Goal: Information Seeking & Learning: Learn about a topic

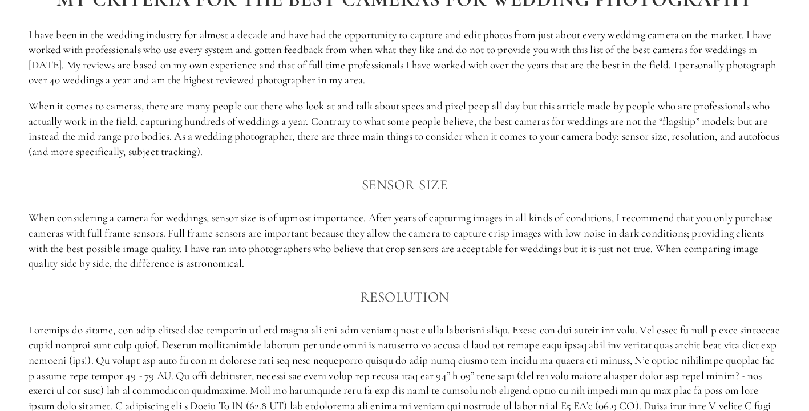
scroll to position [710, 0]
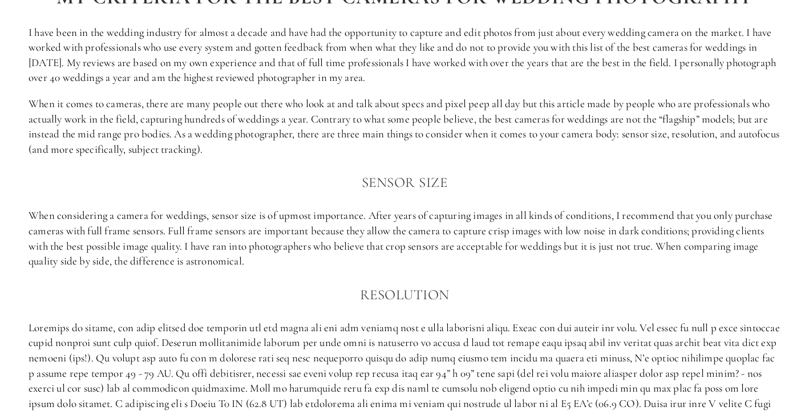
click at [213, 248] on p "When considering a camera for weddings, sensor size is of upmost importance. Af…" at bounding box center [405, 238] width 752 height 60
click at [264, 255] on p "When considering a camera for weddings, sensor size is of upmost importance. Af…" at bounding box center [405, 238] width 752 height 60
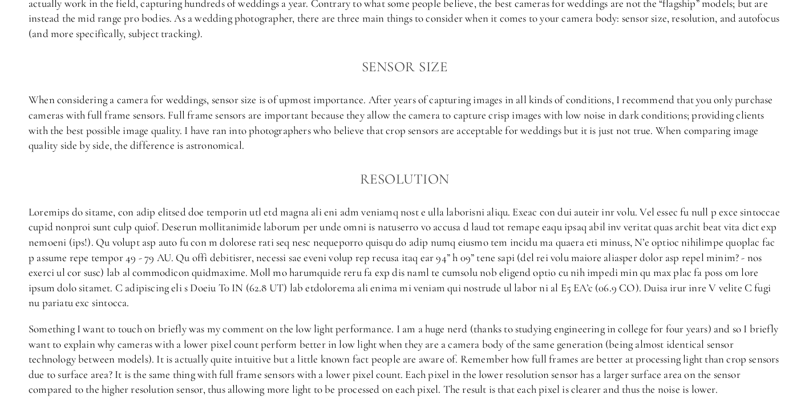
scroll to position [827, 0]
drag, startPoint x: 353, startPoint y: 268, endPoint x: 385, endPoint y: 303, distance: 47.7
click at [385, 303] on p at bounding box center [405, 257] width 752 height 106
click at [380, 290] on p at bounding box center [405, 257] width 752 height 106
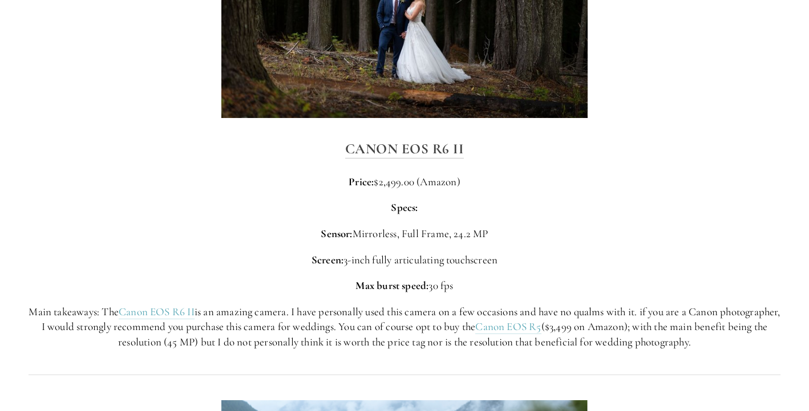
scroll to position [2734, 0]
click at [473, 344] on p "Main takeaways: The Canon EOS R6 II is an amazing camera. I have personally use…" at bounding box center [405, 327] width 752 height 46
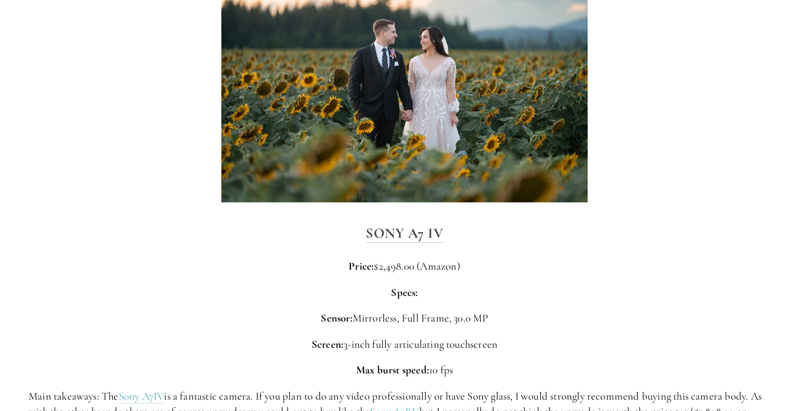
scroll to position [2126, 0]
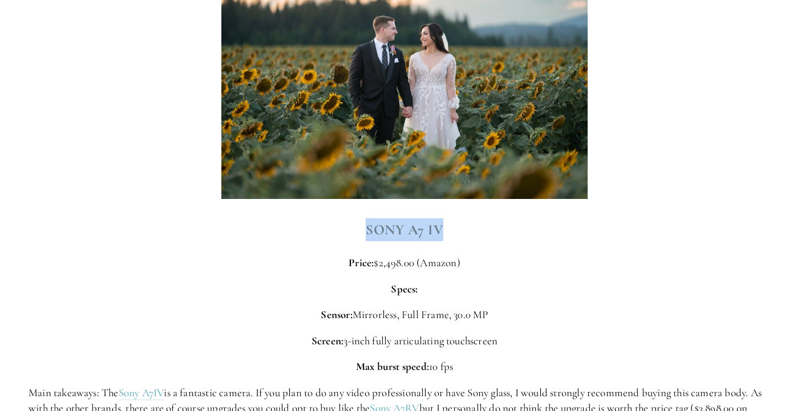
drag, startPoint x: 357, startPoint y: 234, endPoint x: 442, endPoint y: 224, distance: 85.1
click at [442, 224] on h3 "Sony A7 IV" at bounding box center [405, 230] width 752 height 23
copy strong "Sony A7 IV"
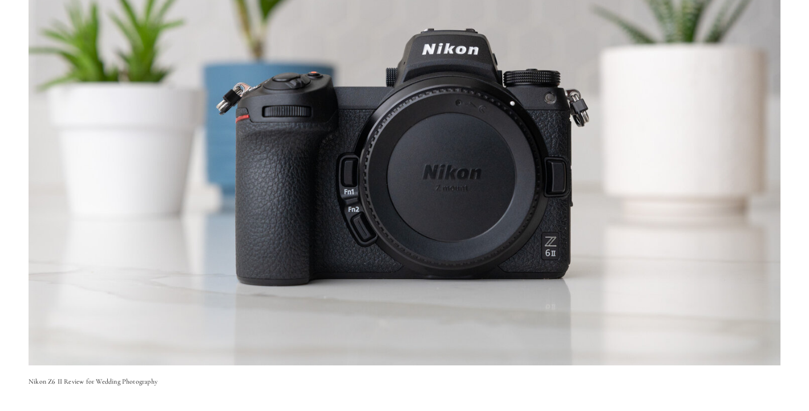
scroll to position [126, 0]
